Goal: Find specific page/section: Find specific page/section

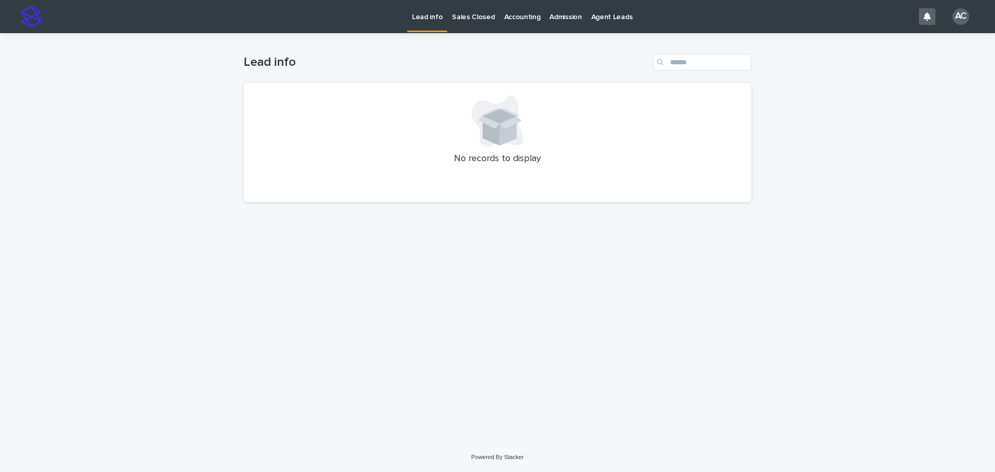
click at [525, 11] on p "Accounting" at bounding box center [522, 11] width 36 height 22
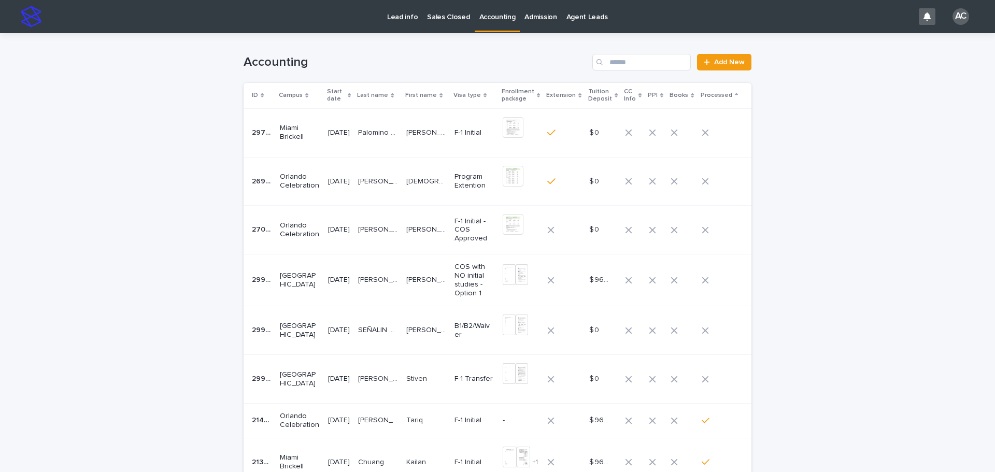
drag, startPoint x: 950, startPoint y: 146, endPoint x: 876, endPoint y: 144, distance: 74.1
click at [950, 146] on div "Loading... Saving… Loading... Saving… Accounting Add New ID Campus Start date L…" at bounding box center [497, 352] width 995 height 639
click at [546, 222] on td at bounding box center [563, 230] width 41 height 49
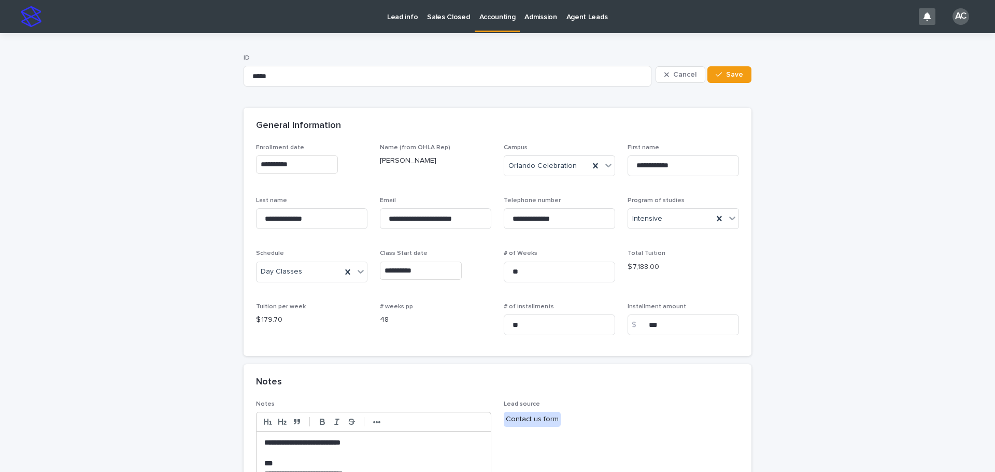
click at [497, 22] on link "Accounting" at bounding box center [498, 15] width 46 height 31
